Goal: Information Seeking & Learning: Check status

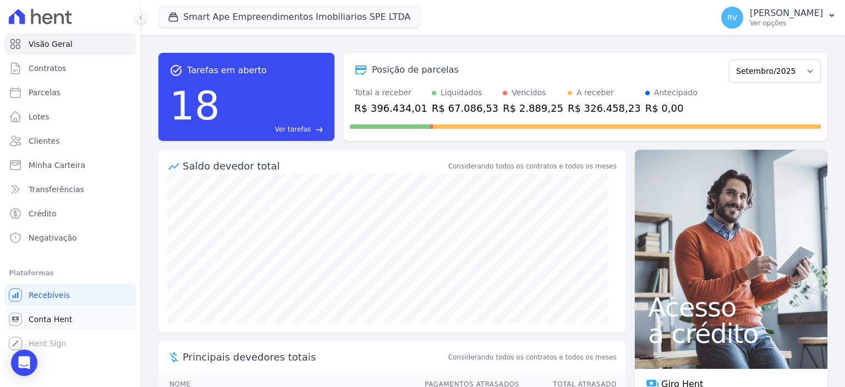
click at [68, 318] on span "Conta Hent" at bounding box center [50, 318] width 43 height 11
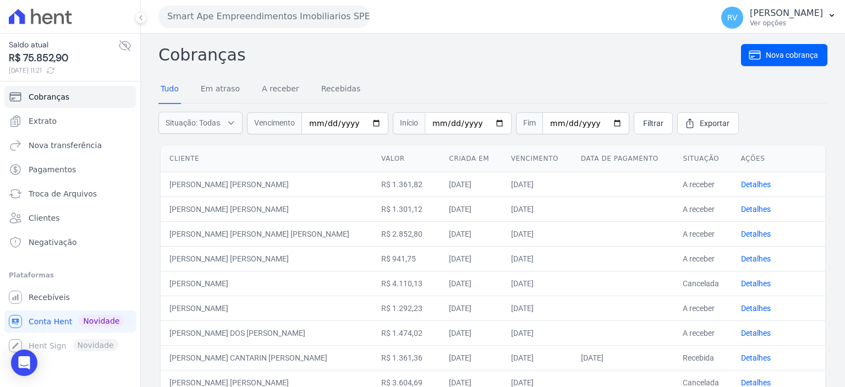
click at [568, 86] on nav "Tudo Em atraso A receber Recebidas" at bounding box center [492, 89] width 669 height 27
click at [96, 120] on link "Extrato" at bounding box center [69, 121] width 131 height 22
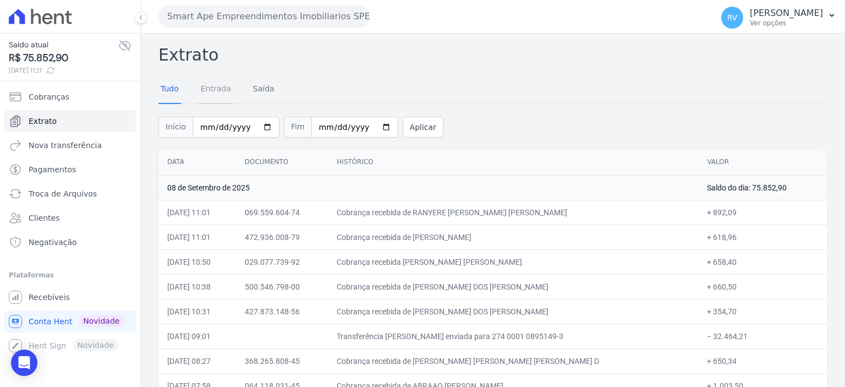
click at [212, 93] on link "Entrada" at bounding box center [216, 89] width 35 height 29
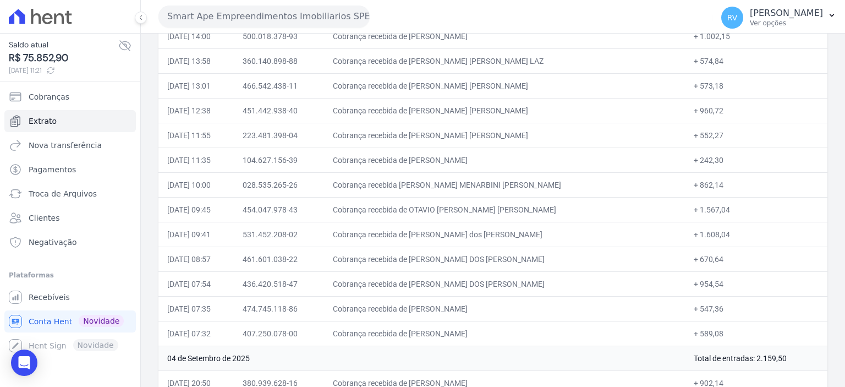
scroll to position [1430, 0]
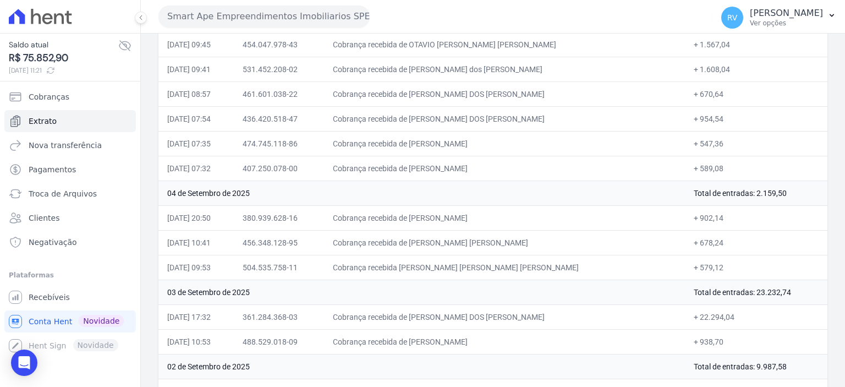
drag, startPoint x: 740, startPoint y: 187, endPoint x: 768, endPoint y: 186, distance: 28.1
click at [768, 186] on td "Total de entradas: 2.159,50" at bounding box center [756, 192] width 142 height 25
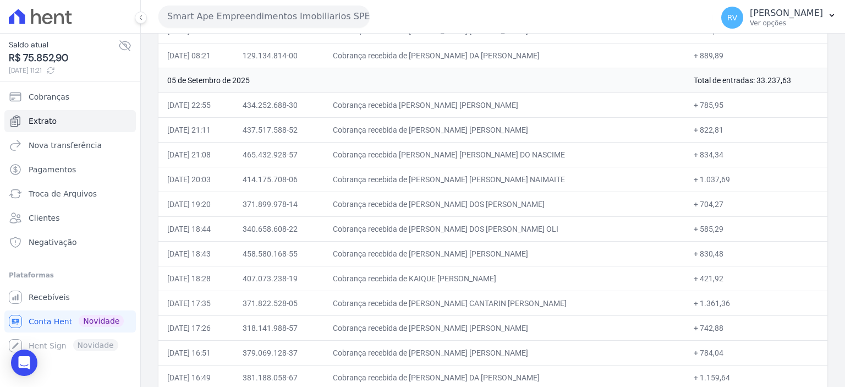
scroll to position [770, 0]
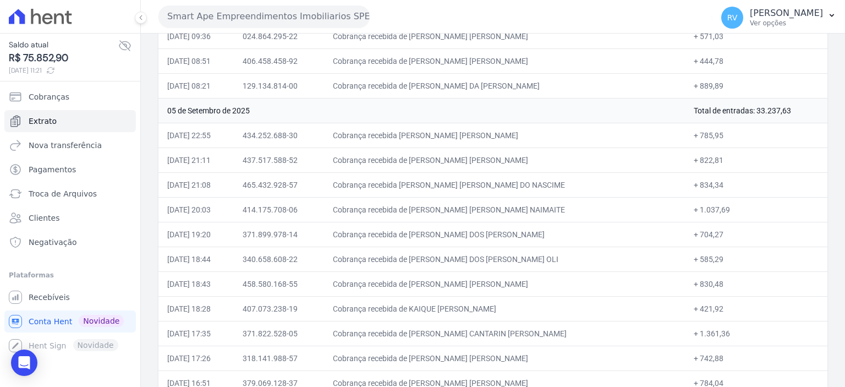
drag, startPoint x: 445, startPoint y: 130, endPoint x: 535, endPoint y: 130, distance: 89.1
click at [535, 130] on td "Cobrança recebida [PERSON_NAME] [PERSON_NAME]" at bounding box center [504, 135] width 361 height 25
copy td "[PERSON_NAME]"
drag, startPoint x: 684, startPoint y: 130, endPoint x: 708, endPoint y: 128, distance: 23.7
click at [708, 128] on td "+ 785,95" at bounding box center [756, 135] width 142 height 25
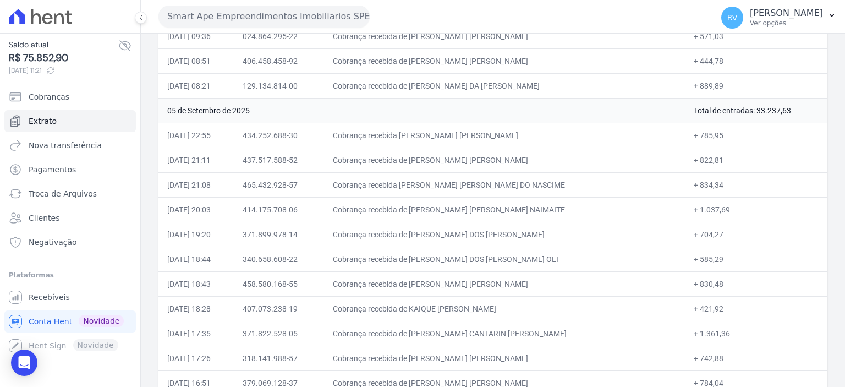
copy td "785,95"
drag, startPoint x: 448, startPoint y: 156, endPoint x: 510, endPoint y: 157, distance: 62.7
click at [510, 157] on td "Cobrança recebida de [PERSON_NAME] [PERSON_NAME]" at bounding box center [504, 159] width 361 height 25
copy td "[PERSON_NAME] MA"
drag, startPoint x: 681, startPoint y: 157, endPoint x: 708, endPoint y: 158, distance: 26.4
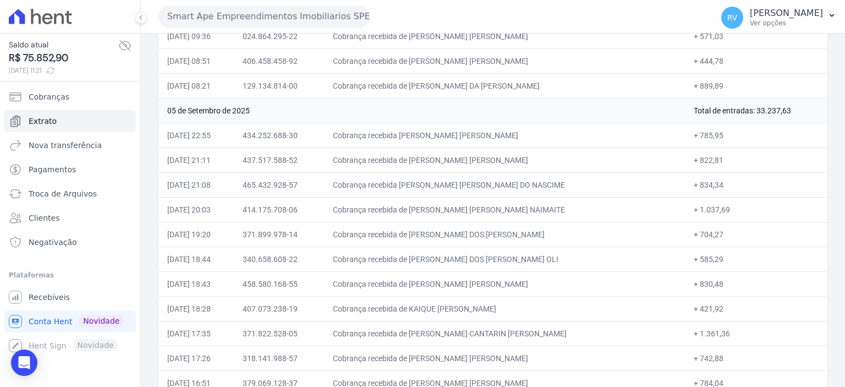
click at [708, 158] on td "+ 822,81" at bounding box center [756, 159] width 142 height 25
copy td "822,81"
drag, startPoint x: 458, startPoint y: 180, endPoint x: 515, endPoint y: 180, distance: 57.2
click at [515, 180] on td "Cobrança recebida [PERSON_NAME] [PERSON_NAME] DO NASCIME" at bounding box center [504, 184] width 361 height 25
drag, startPoint x: 445, startPoint y: 180, endPoint x: 530, endPoint y: 180, distance: 84.1
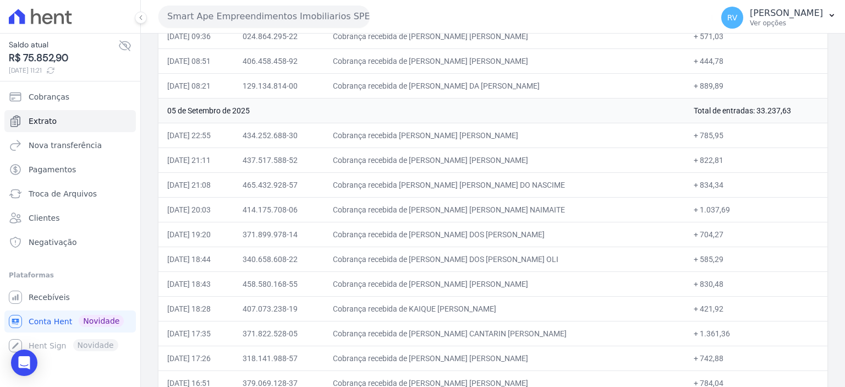
click at [530, 180] on td "Cobrança recebida [PERSON_NAME] [PERSON_NAME] DO NASCIME" at bounding box center [504, 184] width 361 height 25
copy td "[PERSON_NAME]"
drag, startPoint x: 682, startPoint y: 180, endPoint x: 708, endPoint y: 178, distance: 25.9
click at [708, 178] on td "+ 834,34" at bounding box center [756, 184] width 142 height 25
copy td "834,34"
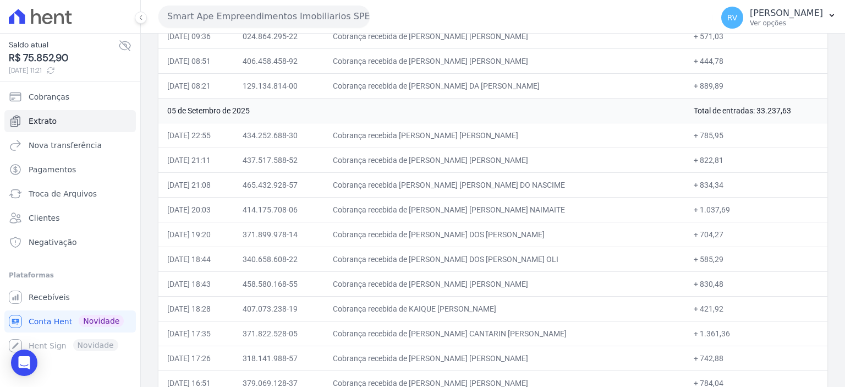
drag, startPoint x: 446, startPoint y: 204, endPoint x: 530, endPoint y: 206, distance: 83.6
click at [530, 206] on td "Cobrança recebida de [PERSON_NAME] [PERSON_NAME] NAIMAITE" at bounding box center [504, 209] width 361 height 25
copy td "[PERSON_NAME] [PERSON_NAME]"
drag, startPoint x: 684, startPoint y: 202, endPoint x: 719, endPoint y: 202, distance: 35.2
click at [719, 202] on td "+ 1.037,69" at bounding box center [756, 209] width 142 height 25
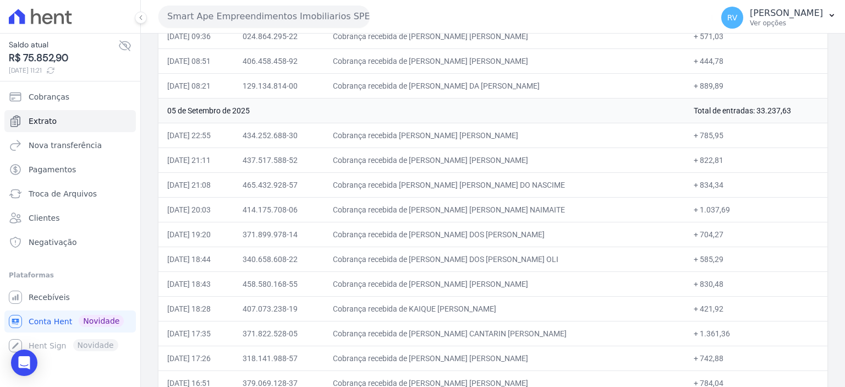
copy td "1.037,69"
drag, startPoint x: 450, startPoint y: 230, endPoint x: 456, endPoint y: 230, distance: 6.6
click at [470, 229] on td "Cobrança recebida de [PERSON_NAME] DOS [PERSON_NAME]" at bounding box center [504, 234] width 361 height 25
drag, startPoint x: 444, startPoint y: 229, endPoint x: 523, endPoint y: 230, distance: 78.6
click at [523, 230] on td "Cobrança recebida de [PERSON_NAME] DOS [PERSON_NAME]" at bounding box center [504, 234] width 361 height 25
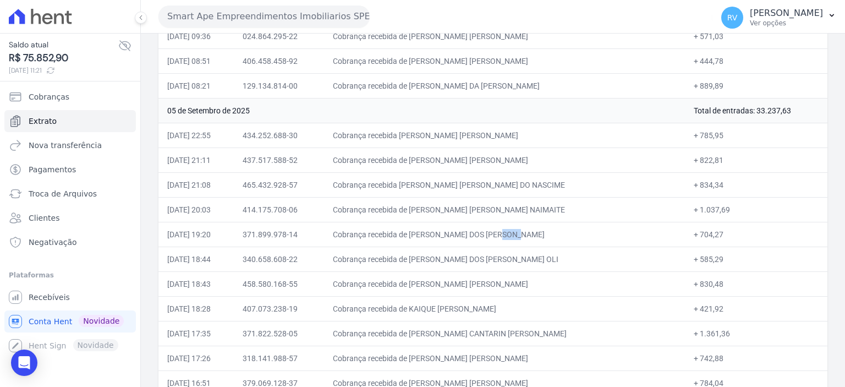
copy td "[PERSON_NAME] DOS S"
drag, startPoint x: 683, startPoint y: 228, endPoint x: 712, endPoint y: 228, distance: 28.6
click at [712, 228] on td "+ 704,27" at bounding box center [756, 234] width 142 height 25
copy td "704,27"
click at [449, 252] on td "Cobrança recebida de [PERSON_NAME] DOS [PERSON_NAME] OLI" at bounding box center [504, 258] width 361 height 25
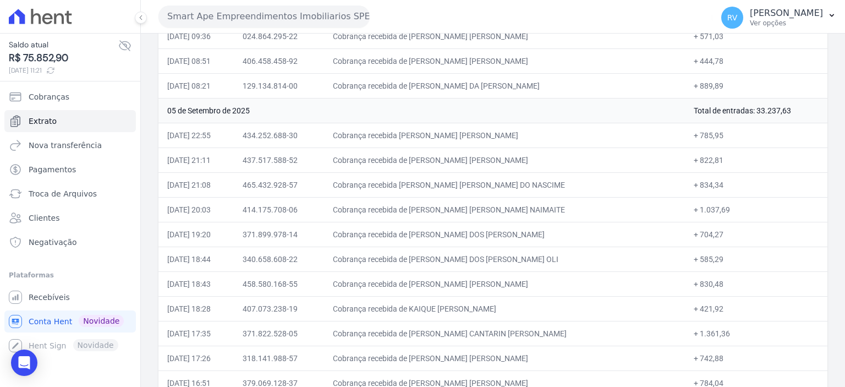
drag, startPoint x: 447, startPoint y: 254, endPoint x: 543, endPoint y: 254, distance: 96.2
click at [543, 254] on td "Cobrança recebida de [PERSON_NAME] DOS [PERSON_NAME] OLI" at bounding box center [504, 258] width 361 height 25
drag, startPoint x: 682, startPoint y: 254, endPoint x: 704, endPoint y: 252, distance: 22.1
click at [704, 252] on td "+ 585,29" at bounding box center [756, 258] width 142 height 25
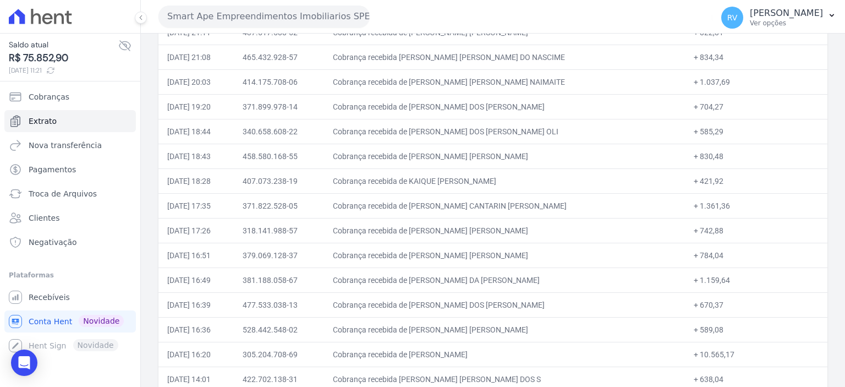
scroll to position [880, 0]
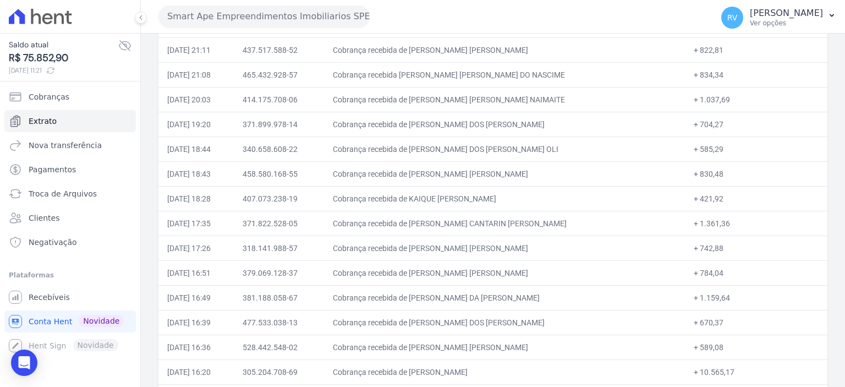
drag, startPoint x: 447, startPoint y: 167, endPoint x: 522, endPoint y: 167, distance: 75.9
click at [522, 167] on td "Cobrança recebida de [PERSON_NAME] [PERSON_NAME]" at bounding box center [504, 173] width 361 height 25
drag, startPoint x: 684, startPoint y: 169, endPoint x: 706, endPoint y: 169, distance: 22.5
click at [706, 169] on td "+ 830,48" at bounding box center [756, 173] width 142 height 25
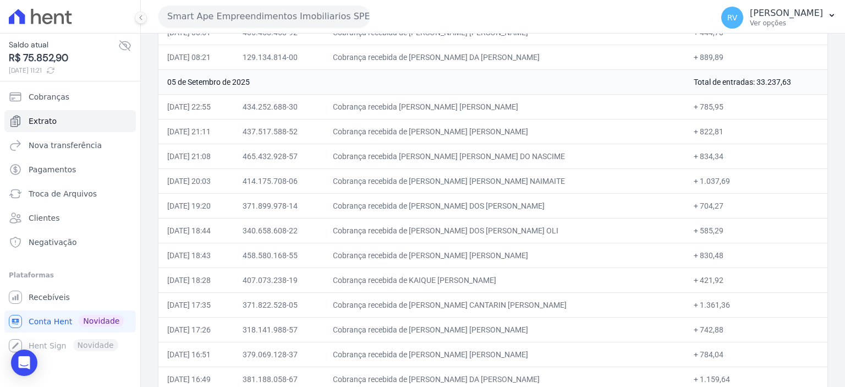
scroll to position [825, 0]
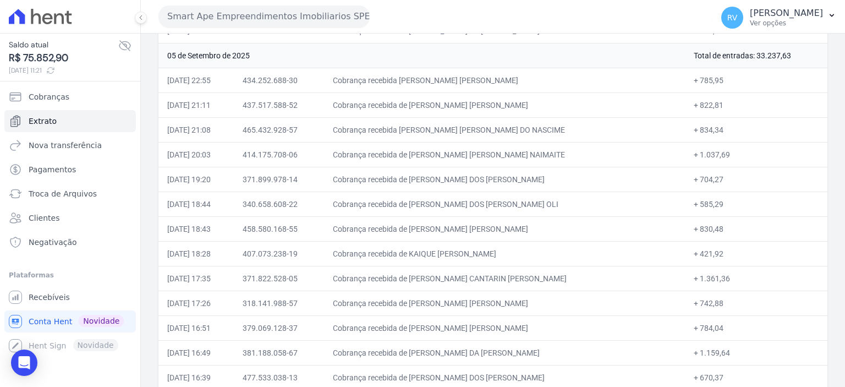
drag, startPoint x: 444, startPoint y: 248, endPoint x: 524, endPoint y: 248, distance: 79.2
click at [524, 248] on td "Cobrança recebida de KAIQUE [PERSON_NAME]" at bounding box center [504, 253] width 361 height 25
drag, startPoint x: 684, startPoint y: 250, endPoint x: 708, endPoint y: 246, distance: 24.1
click at [708, 246] on td "+ 421,92" at bounding box center [756, 253] width 142 height 25
drag, startPoint x: 448, startPoint y: 274, endPoint x: 524, endPoint y: 272, distance: 76.5
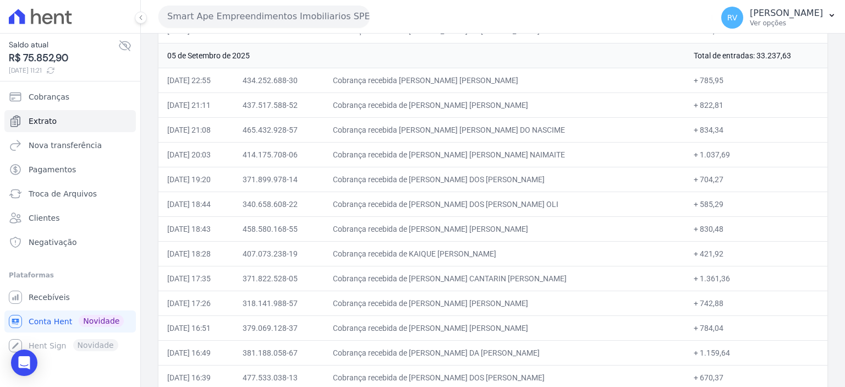
click at [524, 272] on td "Cobrança recebida de [PERSON_NAME] CANTARIN [PERSON_NAME]" at bounding box center [504, 278] width 361 height 25
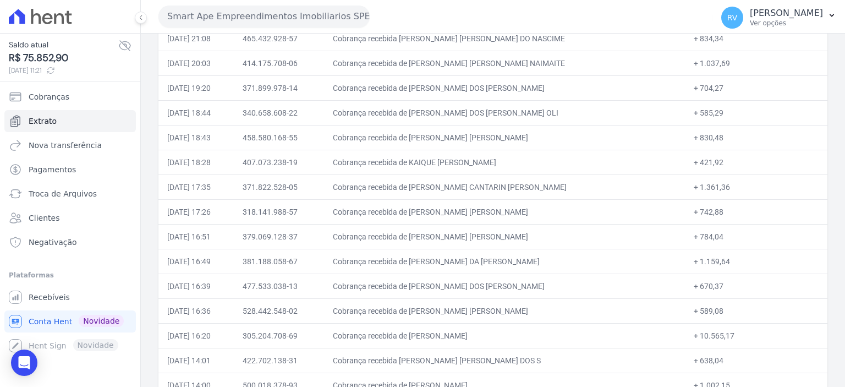
scroll to position [935, 0]
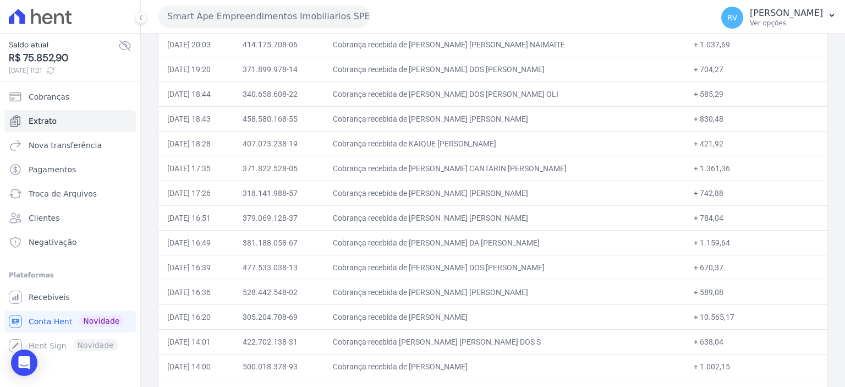
drag, startPoint x: 685, startPoint y: 164, endPoint x: 717, endPoint y: 164, distance: 31.9
click at [717, 164] on td "+ 1.361,36" at bounding box center [756, 168] width 142 height 25
drag, startPoint x: 447, startPoint y: 188, endPoint x: 526, endPoint y: 189, distance: 79.2
click at [526, 189] on td "Cobrança recebida de [PERSON_NAME] [PERSON_NAME]" at bounding box center [504, 192] width 361 height 25
drag, startPoint x: 682, startPoint y: 186, endPoint x: 713, endPoint y: 189, distance: 30.4
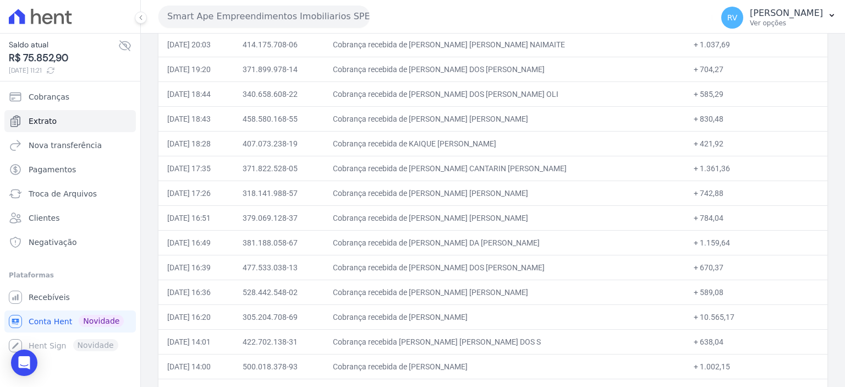
click at [709, 188] on td "+ 742,88" at bounding box center [756, 192] width 142 height 25
drag, startPoint x: 446, startPoint y: 214, endPoint x: 536, endPoint y: 214, distance: 89.6
click at [536, 214] on td "Cobrança recebida de [PERSON_NAME] [PERSON_NAME]" at bounding box center [504, 217] width 361 height 25
drag, startPoint x: 683, startPoint y: 211, endPoint x: 724, endPoint y: 216, distance: 41.5
click at [724, 216] on td "+ 784,04" at bounding box center [756, 217] width 142 height 25
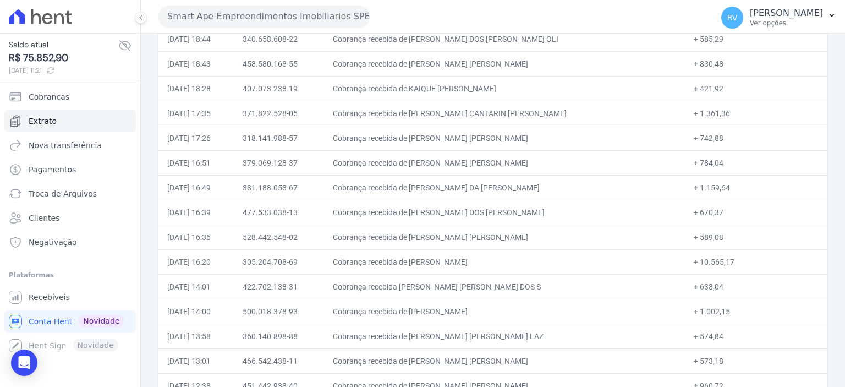
scroll to position [1045, 0]
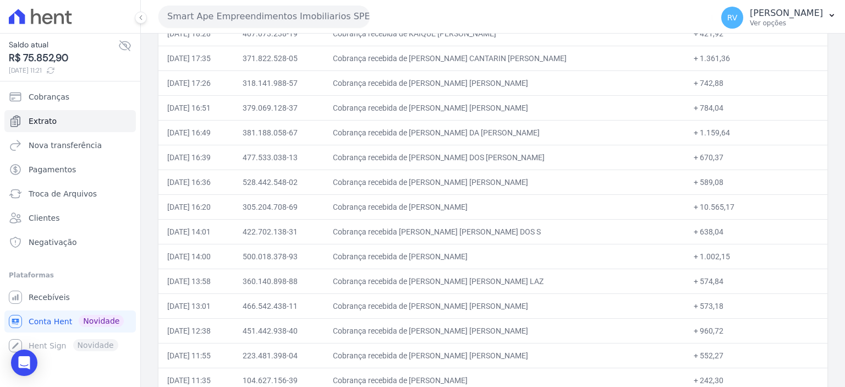
drag, startPoint x: 446, startPoint y: 127, endPoint x: 493, endPoint y: 126, distance: 47.3
click at [493, 126] on td "Cobrança recebida de [PERSON_NAME] DA [PERSON_NAME]" at bounding box center [504, 132] width 361 height 25
drag, startPoint x: 682, startPoint y: 127, endPoint x: 724, endPoint y: 130, distance: 41.9
click at [724, 130] on td "+ 1.159,64" at bounding box center [756, 132] width 142 height 25
drag, startPoint x: 447, startPoint y: 153, endPoint x: 524, endPoint y: 147, distance: 77.2
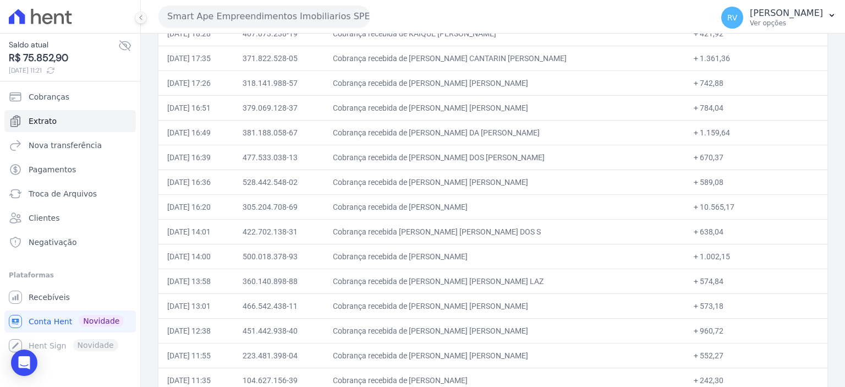
click at [524, 147] on td "Cobrança recebida de [PERSON_NAME] DOS [PERSON_NAME]" at bounding box center [504, 157] width 361 height 25
drag, startPoint x: 683, startPoint y: 152, endPoint x: 716, endPoint y: 151, distance: 33.0
click at [716, 151] on td "+ 670,37" at bounding box center [756, 157] width 142 height 25
drag, startPoint x: 449, startPoint y: 178, endPoint x: 528, endPoint y: 178, distance: 79.7
click at [528, 178] on td "Cobrança recebida de [PERSON_NAME] [PERSON_NAME]" at bounding box center [504, 181] width 361 height 25
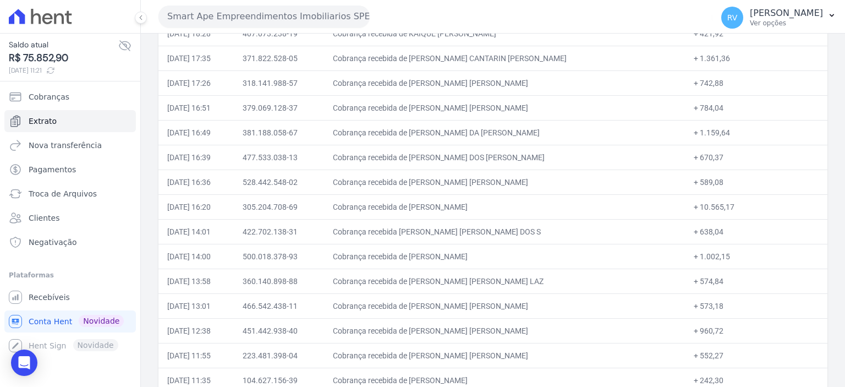
drag, startPoint x: 446, startPoint y: 178, endPoint x: 543, endPoint y: 180, distance: 96.8
click at [543, 180] on td "Cobrança recebida de [PERSON_NAME] [PERSON_NAME]" at bounding box center [504, 181] width 361 height 25
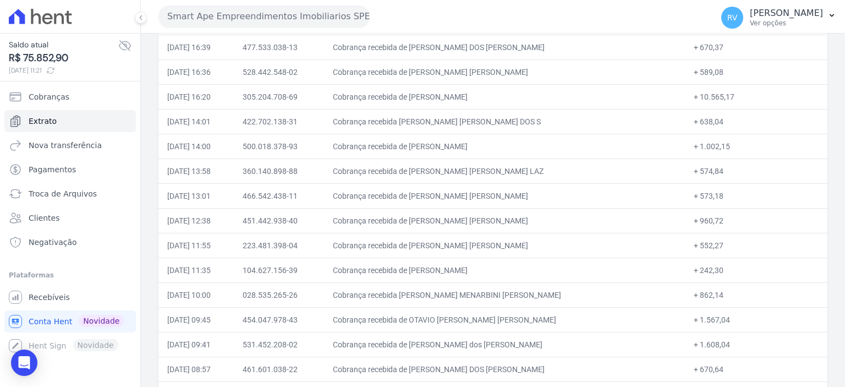
scroll to position [1100, 0]
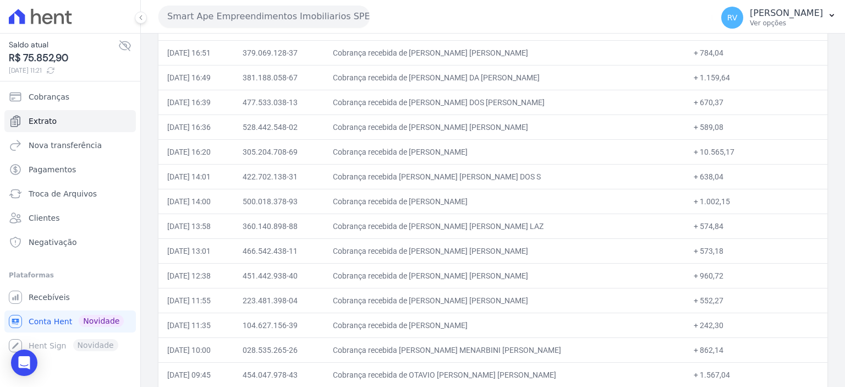
drag, startPoint x: 682, startPoint y: 119, endPoint x: 710, endPoint y: 119, distance: 28.6
click at [710, 119] on td "+ 589,08" at bounding box center [756, 126] width 142 height 25
drag, startPoint x: 447, startPoint y: 145, endPoint x: 495, endPoint y: 144, distance: 48.9
click at [495, 144] on td "Cobrança recebida de [PERSON_NAME]" at bounding box center [504, 151] width 361 height 25
drag, startPoint x: 683, startPoint y: 144, endPoint x: 720, endPoint y: 151, distance: 38.1
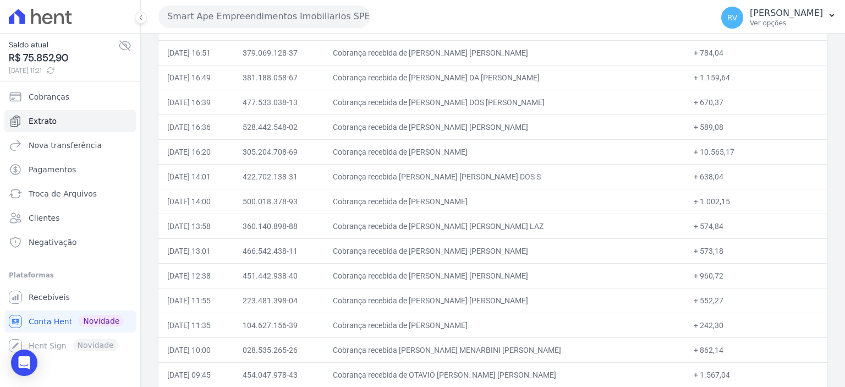
click at [720, 151] on td "+ 10.565,17" at bounding box center [756, 151] width 142 height 25
drag, startPoint x: 448, startPoint y: 171, endPoint x: 476, endPoint y: 169, distance: 28.1
click at [476, 169] on td "Cobrança recebida [PERSON_NAME] [PERSON_NAME] DOS S" at bounding box center [504, 176] width 361 height 25
drag, startPoint x: 447, startPoint y: 171, endPoint x: 546, endPoint y: 171, distance: 99.5
click at [546, 171] on td "Cobrança recebida [PERSON_NAME] [PERSON_NAME] DOS S" at bounding box center [504, 176] width 361 height 25
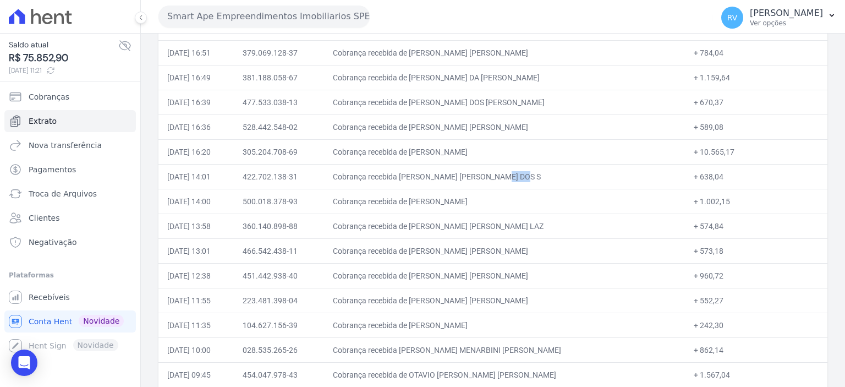
drag, startPoint x: 682, startPoint y: 168, endPoint x: 706, endPoint y: 170, distance: 23.8
click at [706, 170] on td "+ 638,04" at bounding box center [756, 176] width 142 height 25
drag, startPoint x: 447, startPoint y: 194, endPoint x: 527, endPoint y: 197, distance: 80.4
click at [527, 197] on td "Cobrança recebida de [PERSON_NAME]" at bounding box center [504, 201] width 361 height 25
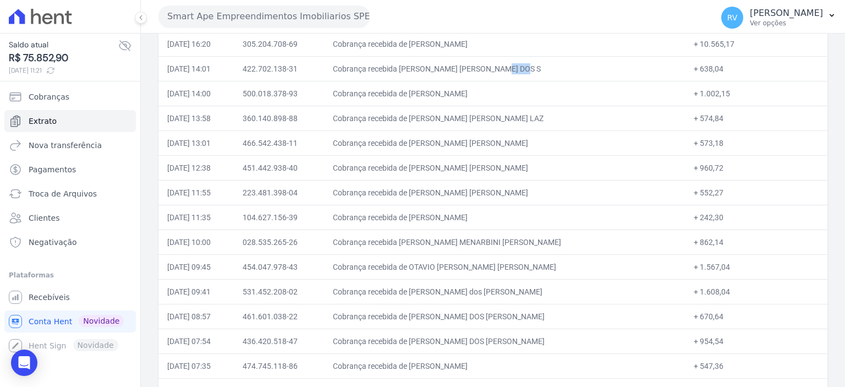
scroll to position [1210, 0]
drag, startPoint x: 682, startPoint y: 86, endPoint x: 712, endPoint y: 90, distance: 30.6
click at [713, 90] on td "+ 1.002,15" at bounding box center [756, 91] width 142 height 25
drag, startPoint x: 451, startPoint y: 109, endPoint x: 544, endPoint y: 112, distance: 93.5
click at [544, 112] on td "Cobrança recebida de [PERSON_NAME] [PERSON_NAME] LAZ" at bounding box center [504, 115] width 361 height 25
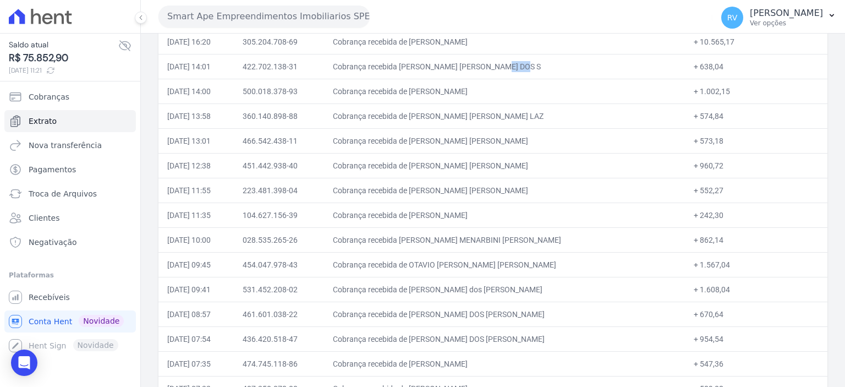
drag, startPoint x: 682, startPoint y: 109, endPoint x: 706, endPoint y: 112, distance: 23.2
click at [706, 112] on td "+ 574,84" at bounding box center [756, 115] width 142 height 25
drag, startPoint x: 447, startPoint y: 133, endPoint x: 545, endPoint y: 133, distance: 98.4
click at [545, 133] on td "Cobrança recebida de [PERSON_NAME] [PERSON_NAME]" at bounding box center [504, 140] width 361 height 25
click at [685, 134] on td "+ 573,18" at bounding box center [756, 140] width 142 height 25
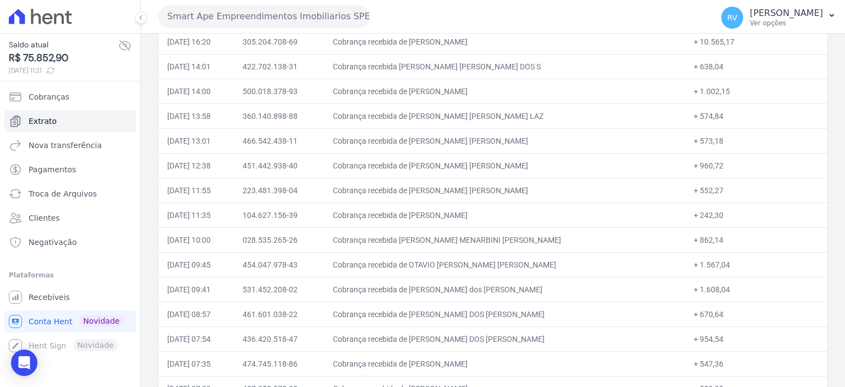
drag, startPoint x: 682, startPoint y: 135, endPoint x: 709, endPoint y: 135, distance: 26.9
click at [709, 135] on td "+ 573,18" at bounding box center [756, 140] width 142 height 25
drag, startPoint x: 446, startPoint y: 158, endPoint x: 528, endPoint y: 162, distance: 82.6
click at [528, 162] on td "Cobrança recebida de [PERSON_NAME] [PERSON_NAME]" at bounding box center [504, 165] width 361 height 25
drag, startPoint x: 682, startPoint y: 158, endPoint x: 711, endPoint y: 160, distance: 29.2
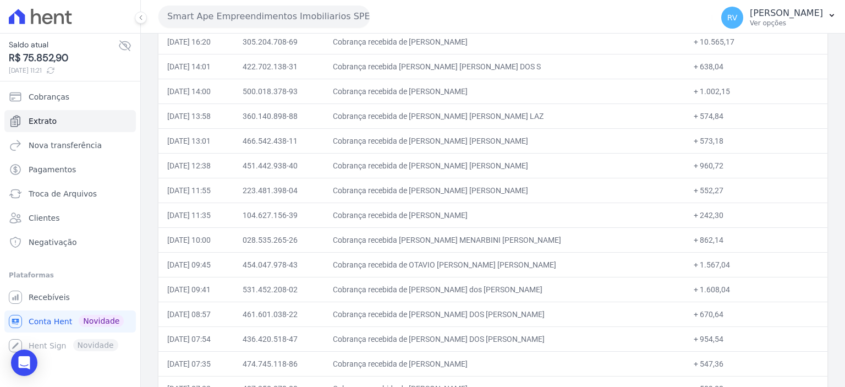
click at [711, 160] on td "+ 960,72" at bounding box center [756, 165] width 142 height 25
drag, startPoint x: 447, startPoint y: 158, endPoint x: 537, endPoint y: 160, distance: 90.8
click at [533, 158] on td "Cobrança recebida de [PERSON_NAME] [PERSON_NAME]" at bounding box center [504, 165] width 361 height 25
drag, startPoint x: 447, startPoint y: 184, endPoint x: 513, endPoint y: 184, distance: 65.4
click at [513, 184] on td "Cobrança recebida de [PERSON_NAME] [PERSON_NAME]" at bounding box center [504, 190] width 361 height 25
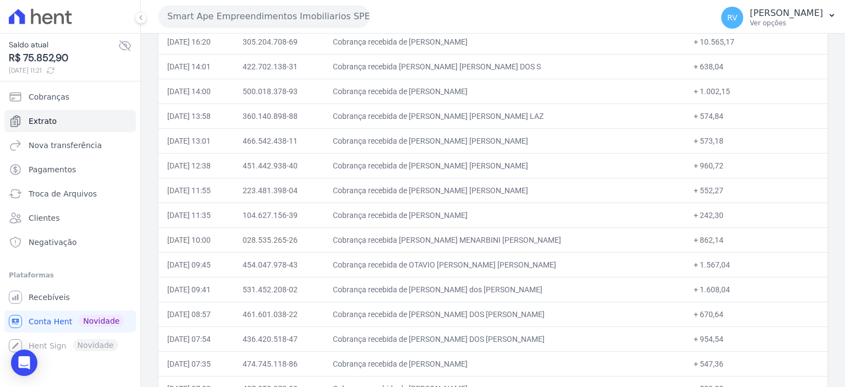
drag, startPoint x: 683, startPoint y: 184, endPoint x: 707, endPoint y: 184, distance: 23.6
click at [707, 184] on td "+ 552,27" at bounding box center [756, 190] width 142 height 25
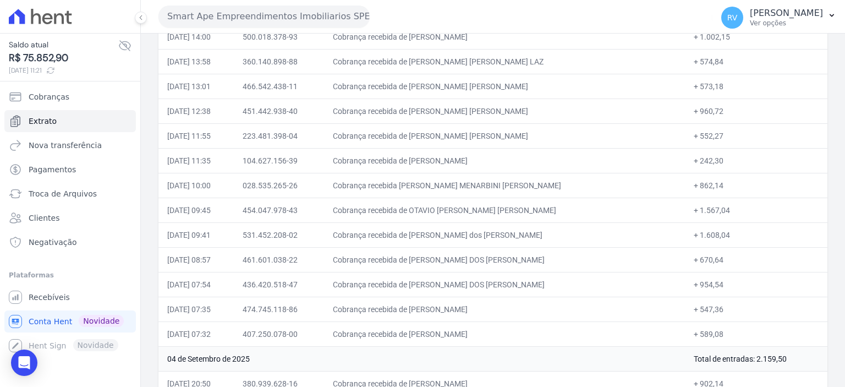
scroll to position [1265, 0]
click at [337, 356] on td "04 de Setembro de 2025" at bounding box center [421, 357] width 526 height 25
drag, startPoint x: 445, startPoint y: 154, endPoint x: 513, endPoint y: 153, distance: 67.6
click at [513, 153] on td "Cobrança recebida de [PERSON_NAME]" at bounding box center [504, 159] width 361 height 25
drag, startPoint x: 684, startPoint y: 153, endPoint x: 711, endPoint y: 156, distance: 27.6
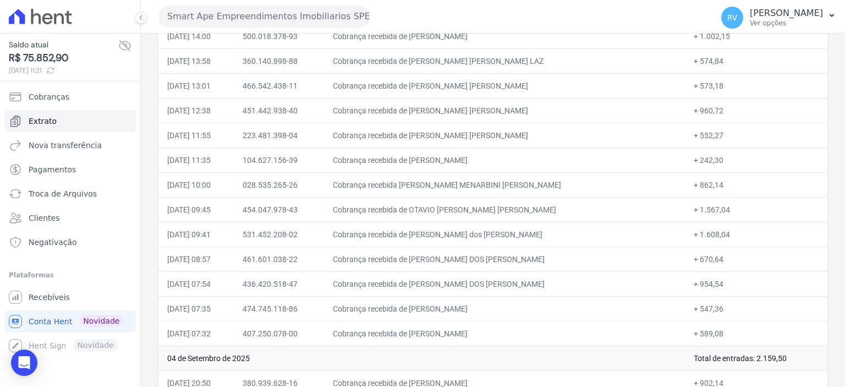
click at [711, 156] on td "+ 242,30" at bounding box center [756, 159] width 142 height 25
drag, startPoint x: 447, startPoint y: 178, endPoint x: 526, endPoint y: 182, distance: 79.9
click at [526, 182] on td "Cobrança recebida [PERSON_NAME] MENARBINI [PERSON_NAME]" at bounding box center [504, 184] width 361 height 25
drag, startPoint x: 684, startPoint y: 178, endPoint x: 712, endPoint y: 178, distance: 28.0
click at [712, 178] on td "+ 862,14" at bounding box center [756, 184] width 142 height 25
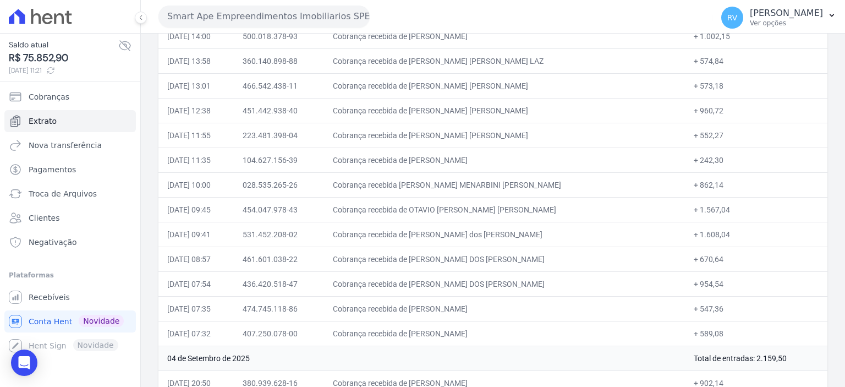
drag, startPoint x: 448, startPoint y: 204, endPoint x: 526, endPoint y: 202, distance: 77.6
click at [528, 202] on td "Cobrança recebida de OTAVIO [PERSON_NAME] [PERSON_NAME]" at bounding box center [504, 209] width 361 height 25
drag, startPoint x: 447, startPoint y: 201, endPoint x: 560, endPoint y: 209, distance: 113.6
click at [560, 209] on td "Cobrança recebida de OTAVIO [PERSON_NAME] [PERSON_NAME]" at bounding box center [504, 209] width 361 height 25
drag, startPoint x: 519, startPoint y: 211, endPoint x: 513, endPoint y: 211, distance: 6.0
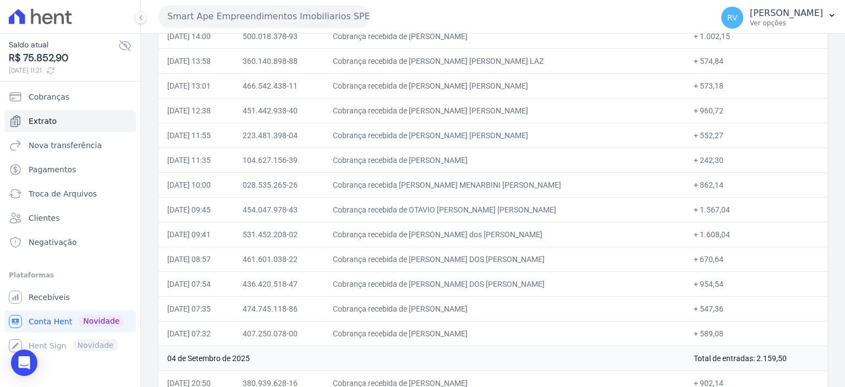
click at [518, 211] on td "Cobrança recebida de OTAVIO [PERSON_NAME] [PERSON_NAME]" at bounding box center [504, 209] width 361 height 25
click at [494, 202] on td "Cobrança recebida de OTAVIO [PERSON_NAME] [PERSON_NAME]" at bounding box center [504, 209] width 361 height 25
drag, startPoint x: 447, startPoint y: 200, endPoint x: 529, endPoint y: 201, distance: 81.9
click at [529, 201] on td "Cobrança recebida de OTAVIO [PERSON_NAME] [PERSON_NAME]" at bounding box center [504, 209] width 361 height 25
drag, startPoint x: 683, startPoint y: 201, endPoint x: 723, endPoint y: 204, distance: 39.7
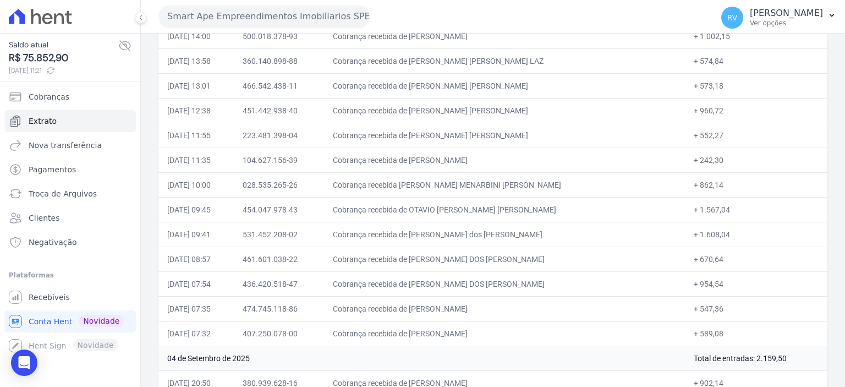
click at [723, 204] on td "+ 1.567,04" at bounding box center [756, 209] width 142 height 25
drag, startPoint x: 447, startPoint y: 226, endPoint x: 518, endPoint y: 228, distance: 71.5
click at [518, 228] on td "Cobrança recebida de [PERSON_NAME] dos [PERSON_NAME]" at bounding box center [504, 234] width 361 height 25
drag, startPoint x: 683, startPoint y: 226, endPoint x: 714, endPoint y: 227, distance: 31.3
click at [714, 227] on td "+ 1.608,04" at bounding box center [756, 234] width 142 height 25
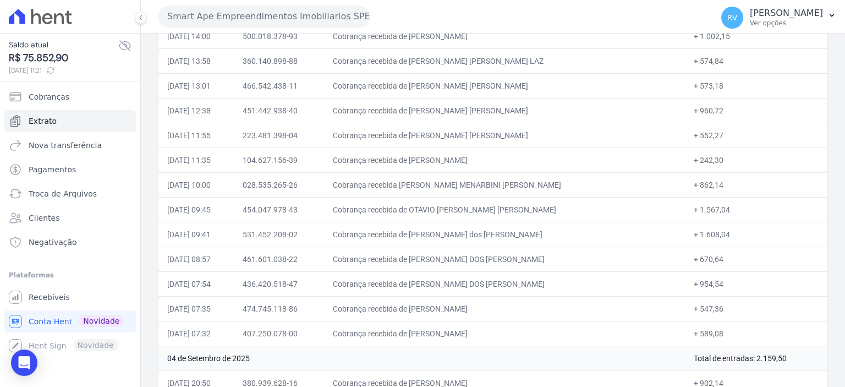
drag, startPoint x: 445, startPoint y: 251, endPoint x: 537, endPoint y: 249, distance: 91.3
click at [537, 249] on td "Cobrança recebida de [PERSON_NAME] DOS [PERSON_NAME]" at bounding box center [504, 258] width 361 height 25
drag, startPoint x: 683, startPoint y: 252, endPoint x: 710, endPoint y: 252, distance: 27.5
click at [710, 252] on td "+ 670,64" at bounding box center [756, 258] width 142 height 25
drag, startPoint x: 448, startPoint y: 275, endPoint x: 467, endPoint y: 271, distance: 19.1
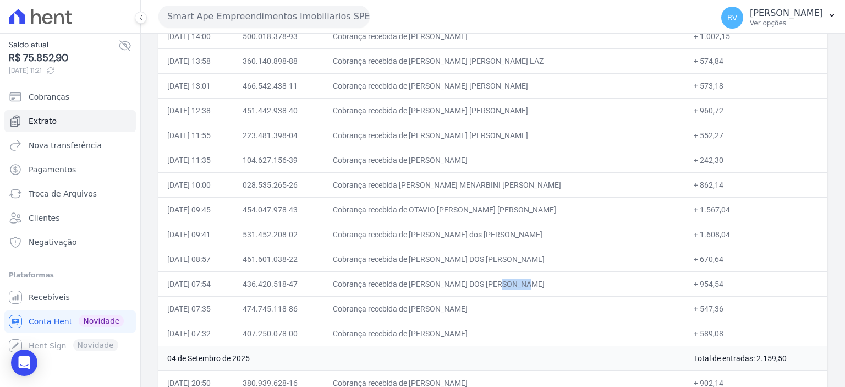
click at [473, 273] on td "Cobrança recebida de [PERSON_NAME] DOS [PERSON_NAME]" at bounding box center [504, 283] width 361 height 25
drag, startPoint x: 447, startPoint y: 274, endPoint x: 548, endPoint y: 279, distance: 101.3
click at [548, 279] on td "Cobrança recebida de [PERSON_NAME] DOS [PERSON_NAME]" at bounding box center [504, 283] width 361 height 25
drag, startPoint x: 684, startPoint y: 276, endPoint x: 717, endPoint y: 278, distance: 33.6
click at [708, 274] on td "+ 954,54" at bounding box center [756, 283] width 142 height 25
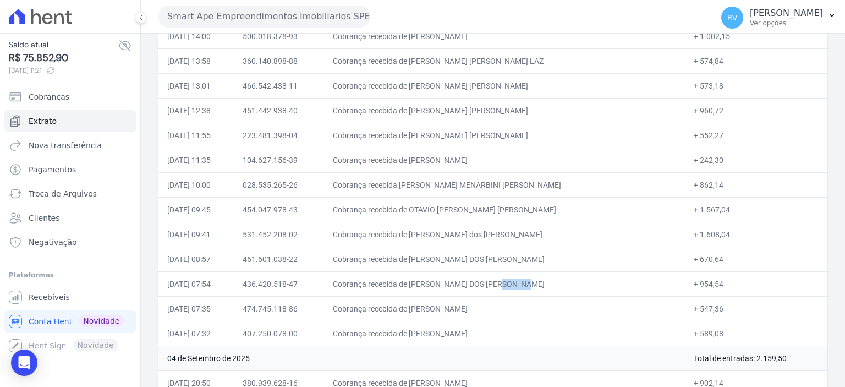
drag, startPoint x: 445, startPoint y: 301, endPoint x: 536, endPoint y: 296, distance: 91.5
click at [536, 296] on td "Cobrança recebida de [PERSON_NAME]" at bounding box center [504, 308] width 361 height 25
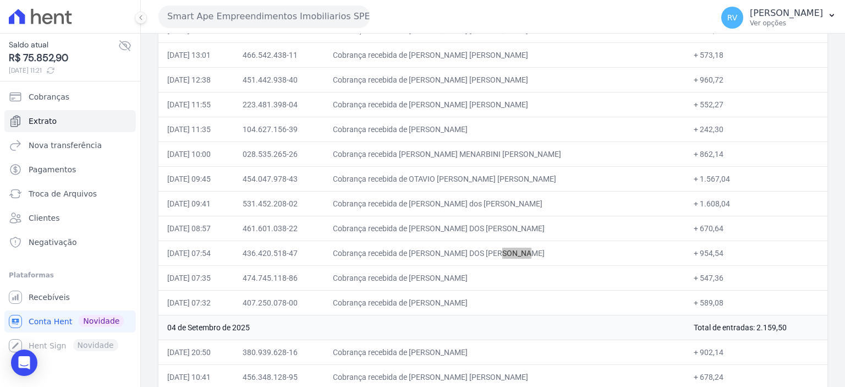
scroll to position [1320, 0]
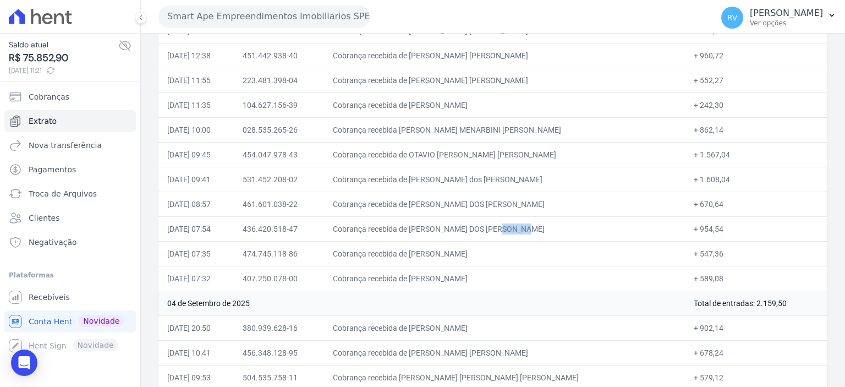
drag, startPoint x: 682, startPoint y: 244, endPoint x: 706, endPoint y: 244, distance: 23.6
click at [704, 244] on td "+ 547,36" at bounding box center [756, 253] width 142 height 25
drag, startPoint x: 448, startPoint y: 271, endPoint x: 515, endPoint y: 274, distance: 67.7
click at [515, 274] on td "Cobrança recebida de [PERSON_NAME]" at bounding box center [504, 278] width 361 height 25
drag, startPoint x: 705, startPoint y: 269, endPoint x: 728, endPoint y: 269, distance: 22.5
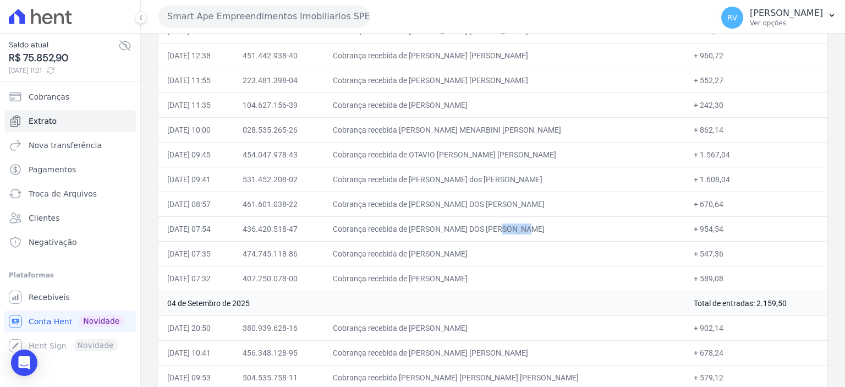
click at [728, 269] on td "+ 589,08" at bounding box center [756, 278] width 142 height 25
drag, startPoint x: 684, startPoint y: 269, endPoint x: 735, endPoint y: 269, distance: 51.1
click at [735, 269] on td "+ 589,08" at bounding box center [756, 278] width 142 height 25
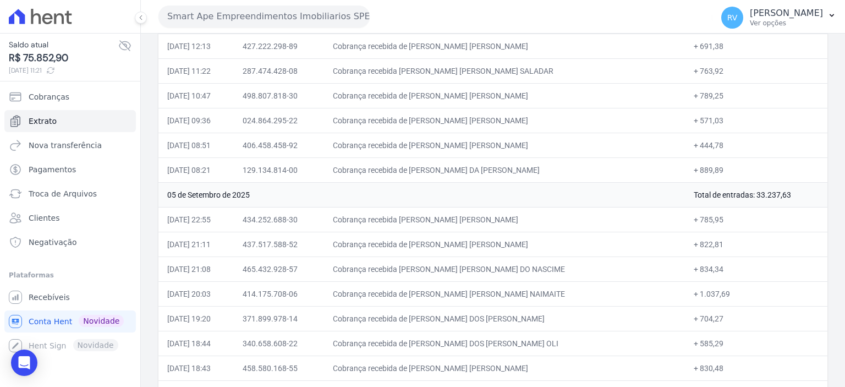
scroll to position [660, 0]
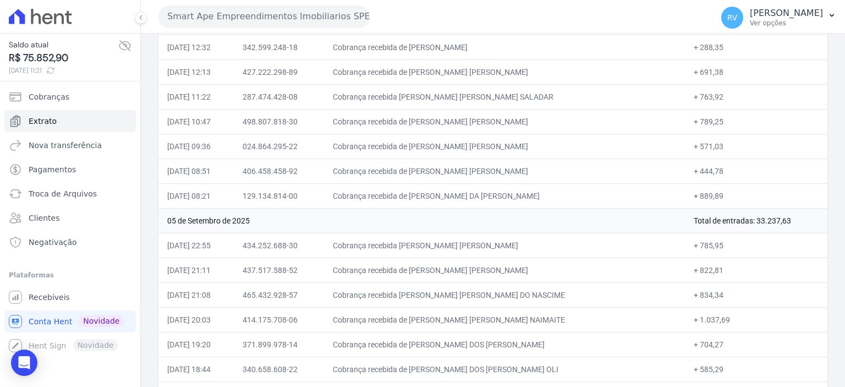
click at [742, 217] on td "Total de entradas: 33.237,63" at bounding box center [756, 220] width 142 height 25
drag, startPoint x: 740, startPoint y: 217, endPoint x: 781, endPoint y: 217, distance: 41.2
click at [781, 217] on td "Total de entradas: 33.237,63" at bounding box center [756, 220] width 142 height 25
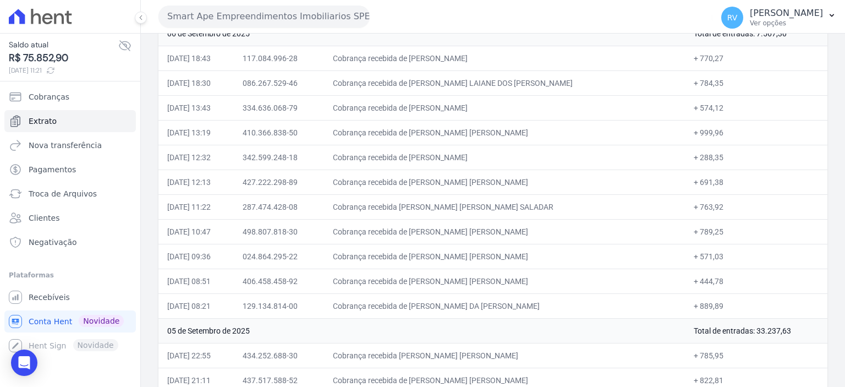
scroll to position [495, 0]
